Goal: Navigation & Orientation: Find specific page/section

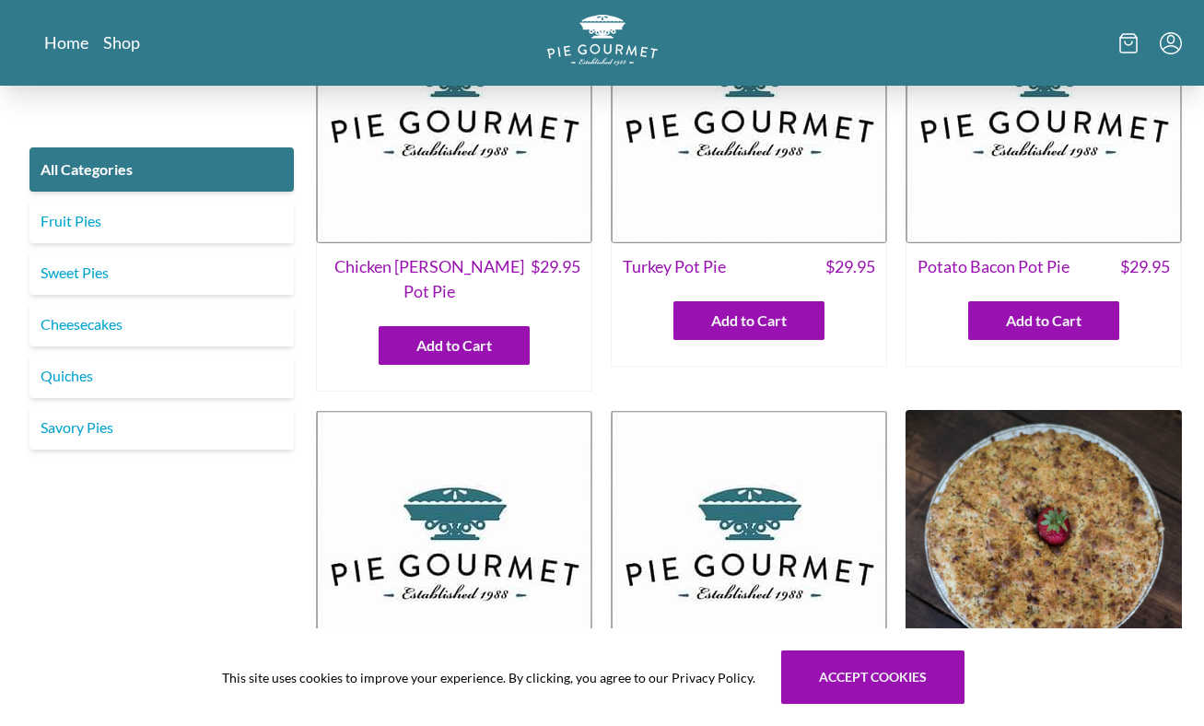
scroll to position [156, 0]
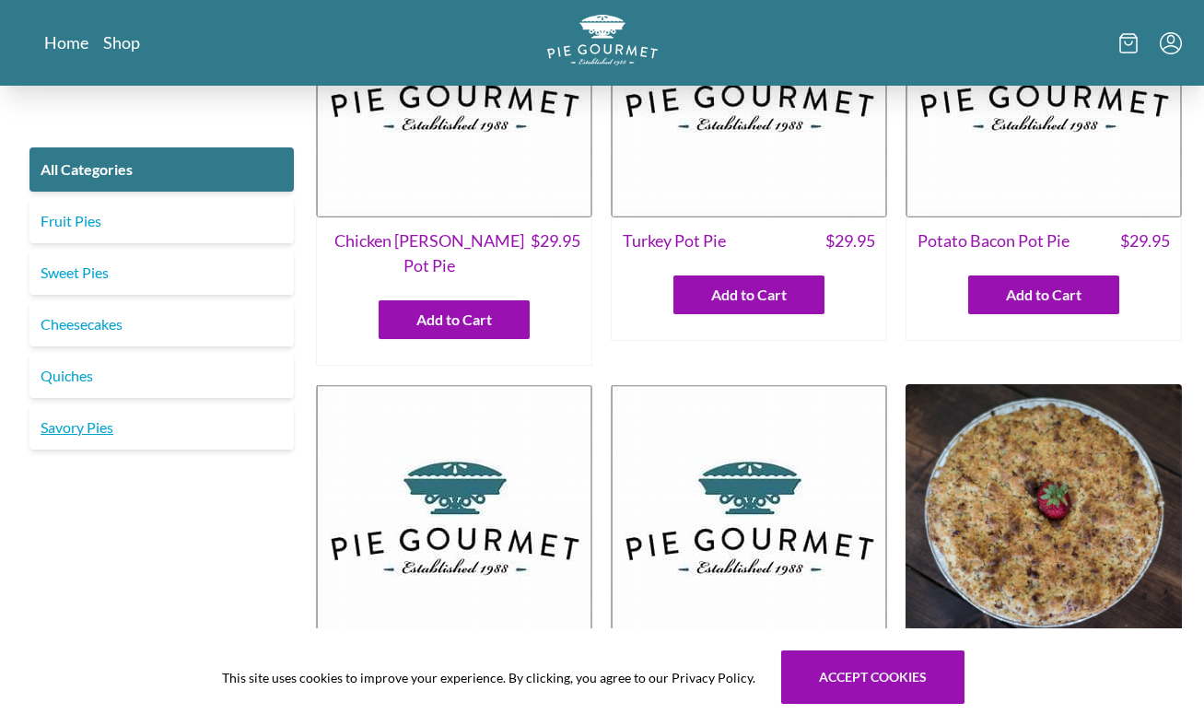
click at [81, 430] on link "Savory Pies" at bounding box center [161, 427] width 264 height 44
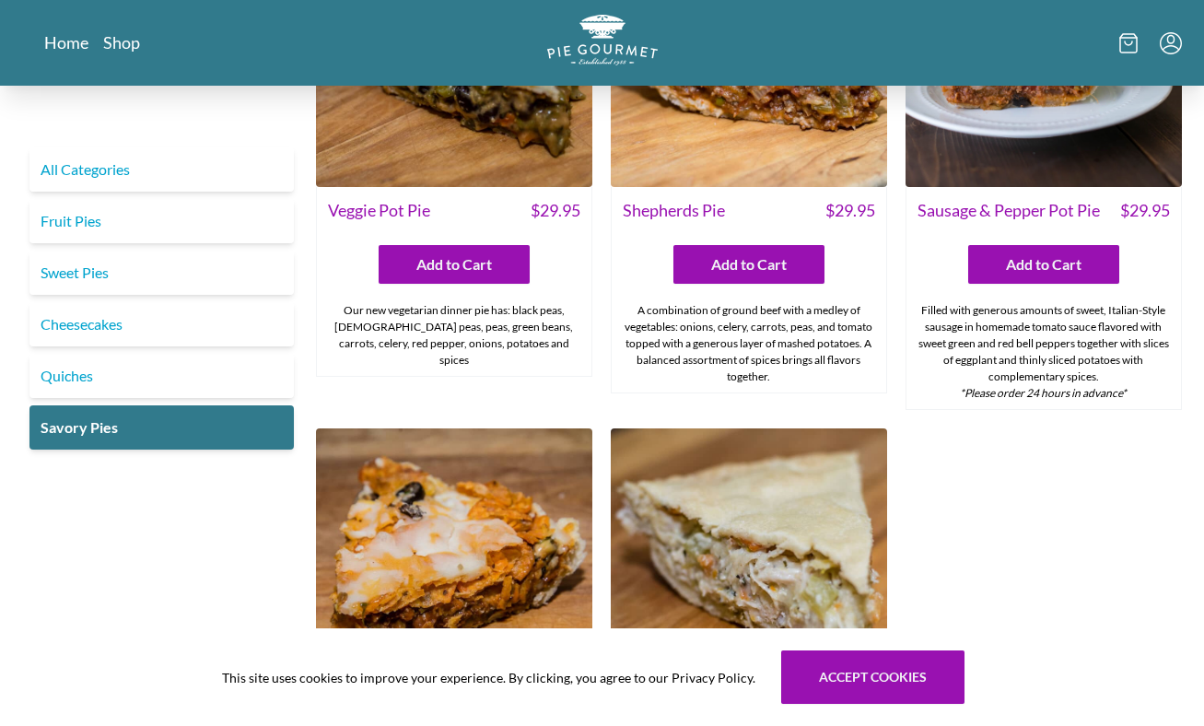
scroll to position [624, 0]
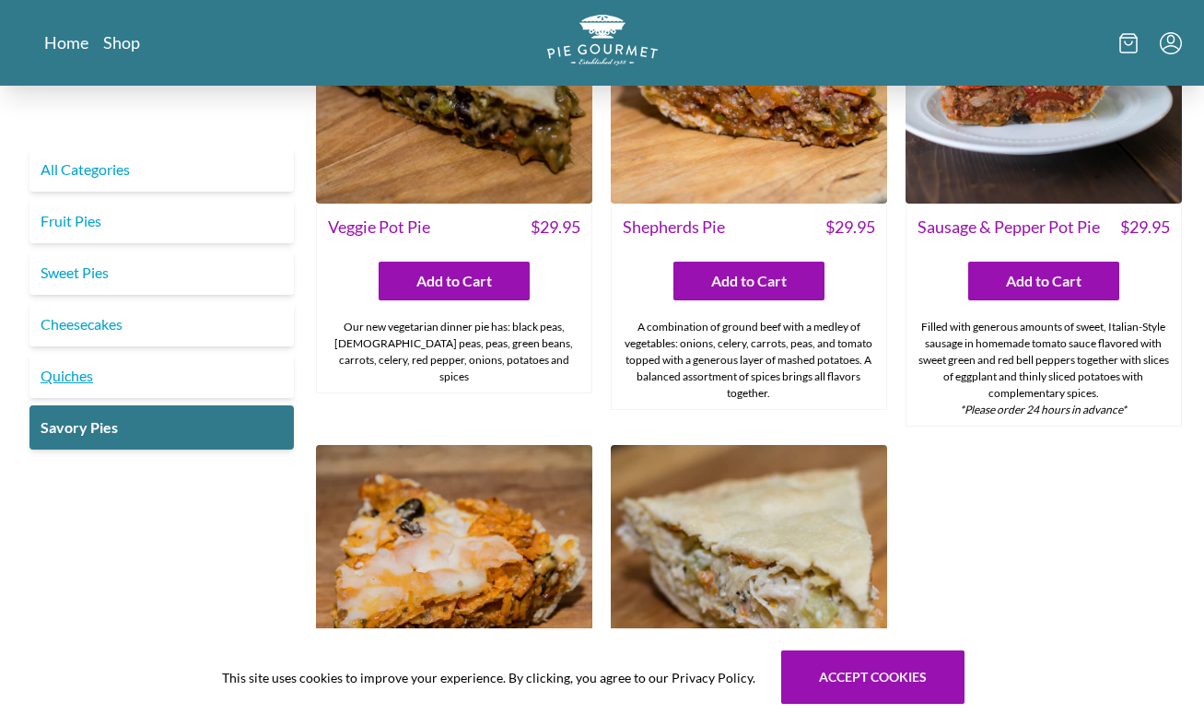
click at [66, 374] on link "Quiches" at bounding box center [161, 376] width 264 height 44
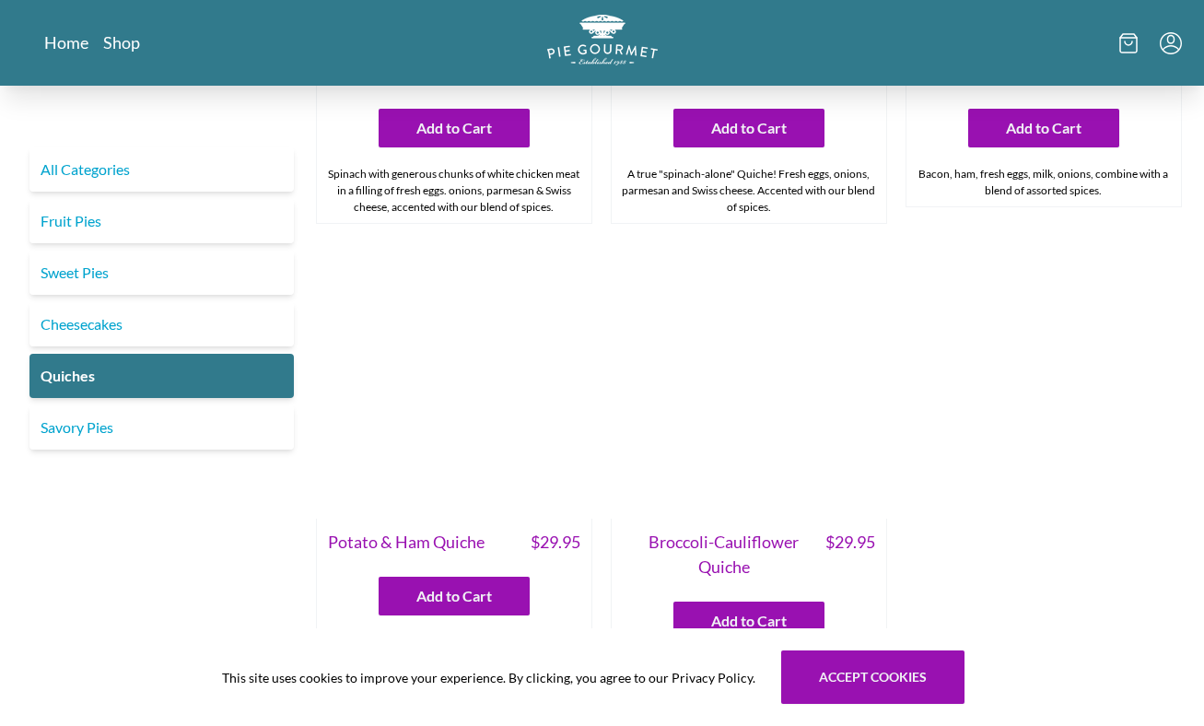
scroll to position [820, 0]
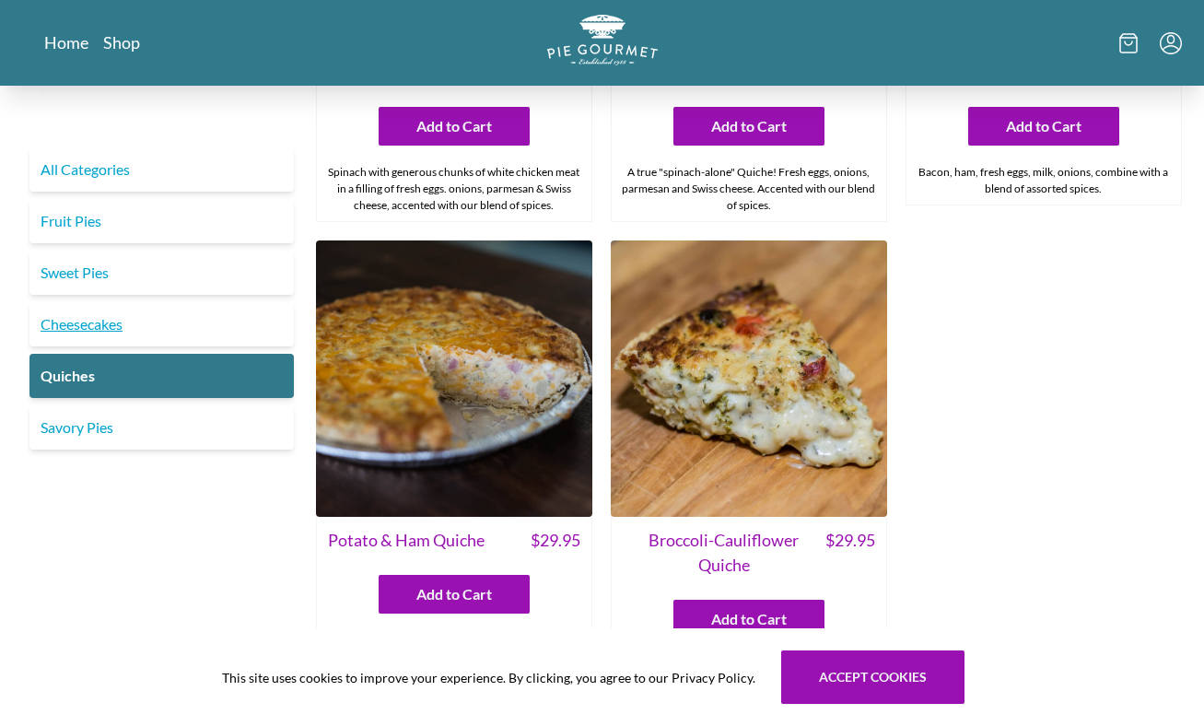
click at [87, 326] on link "Cheesecakes" at bounding box center [161, 324] width 264 height 44
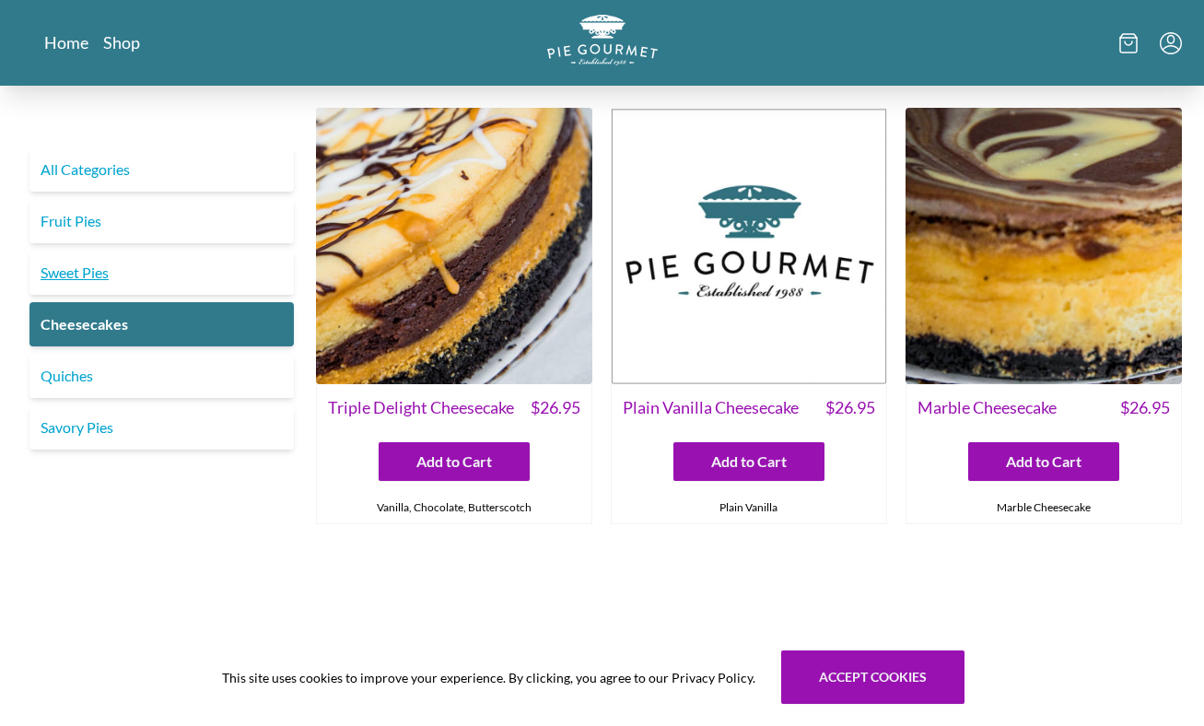
click at [79, 274] on link "Sweet Pies" at bounding box center [161, 273] width 264 height 44
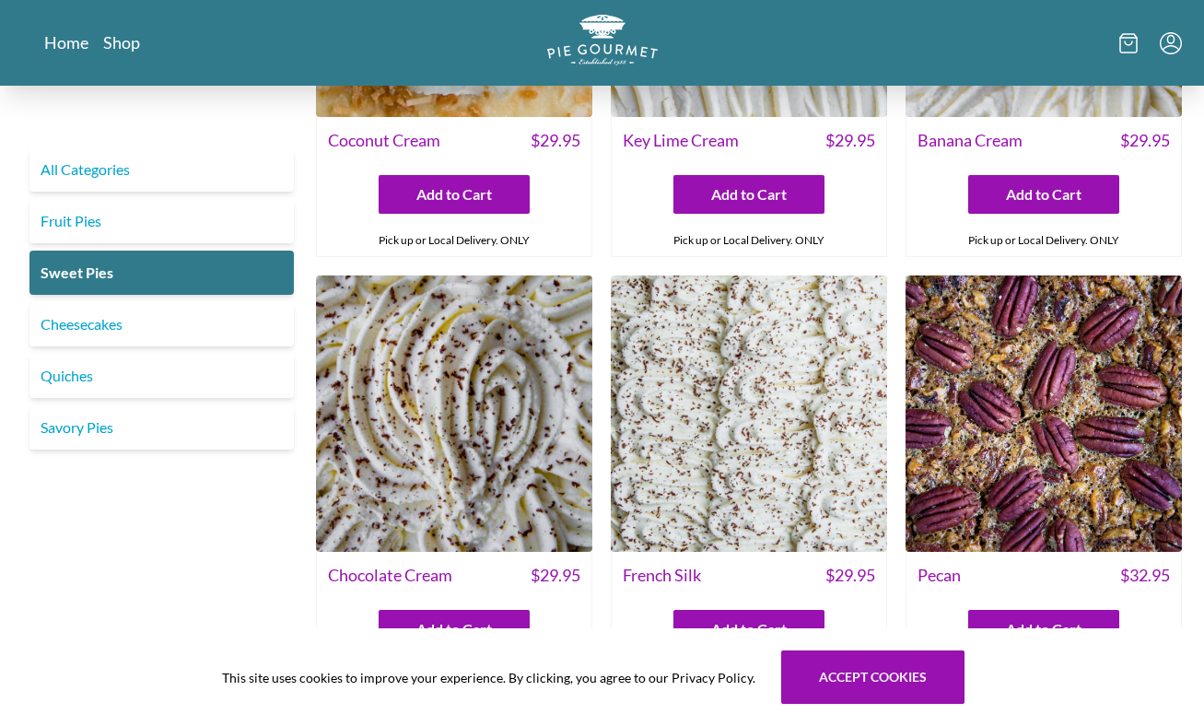
scroll to position [259, 0]
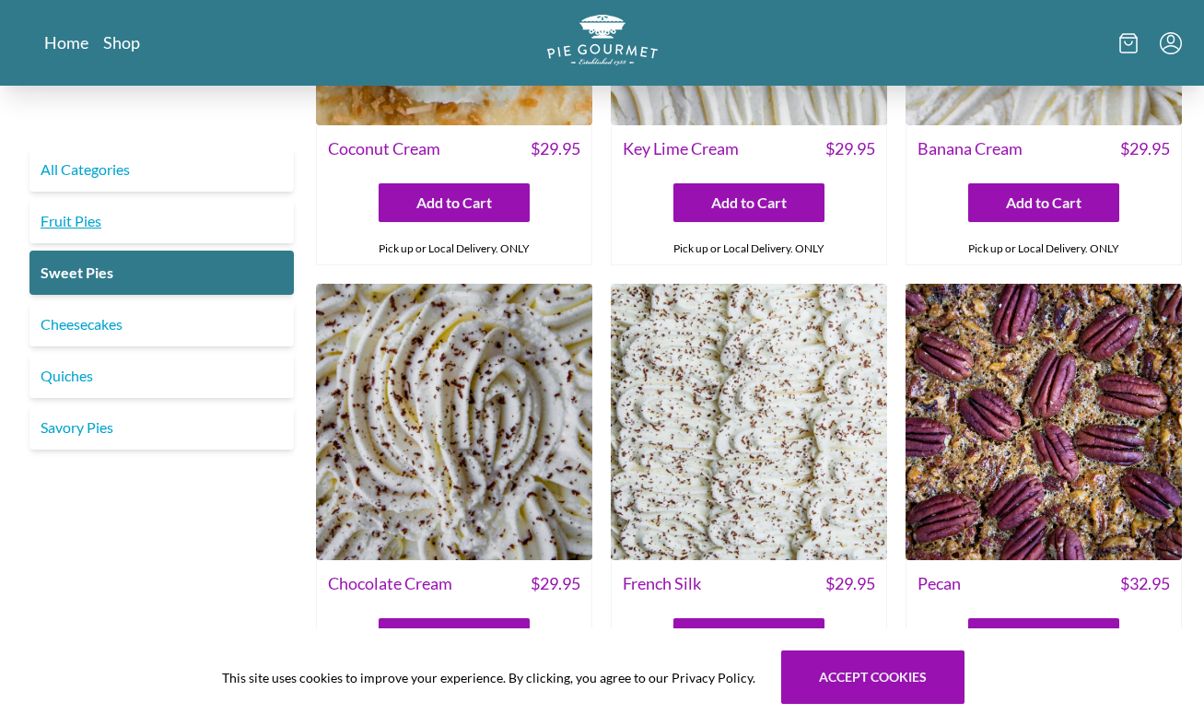
click at [61, 219] on link "Fruit Pies" at bounding box center [161, 221] width 264 height 44
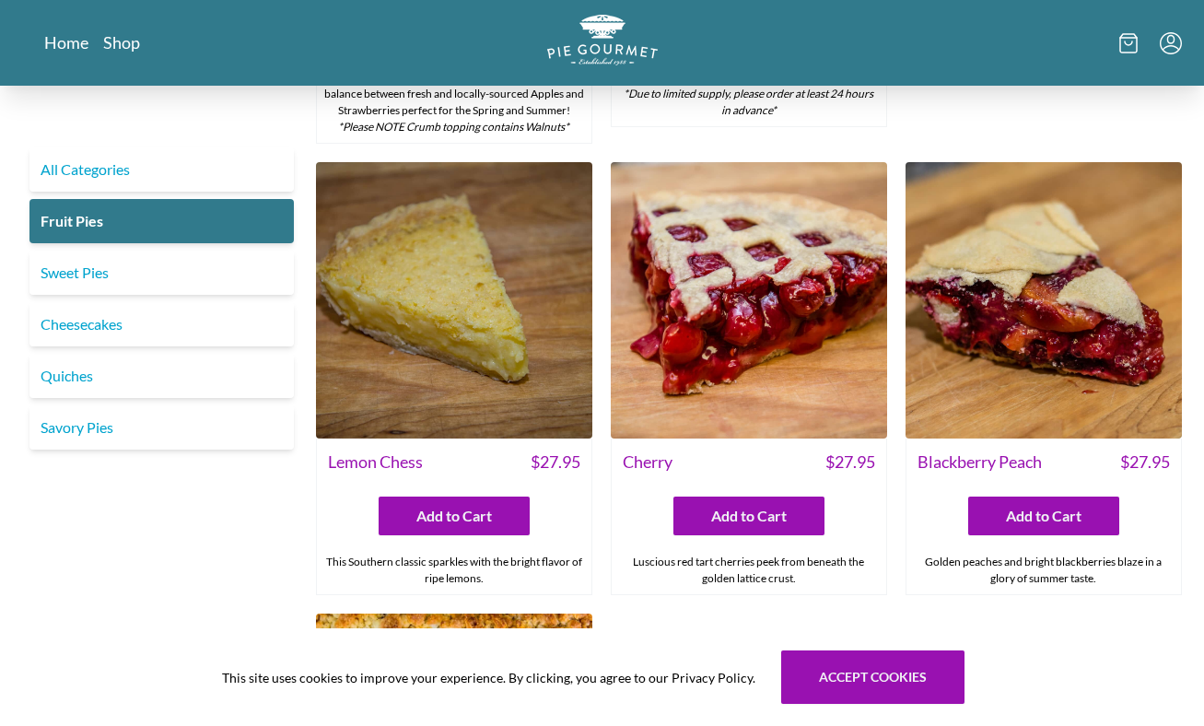
scroll to position [350, 0]
